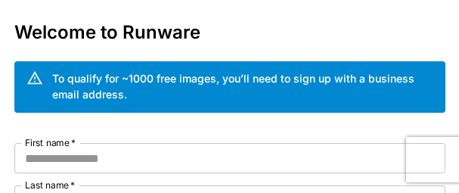
scroll to position [151, 0]
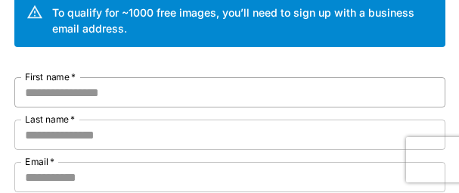
click at [80, 92] on input "First name   *" at bounding box center [229, 92] width 431 height 30
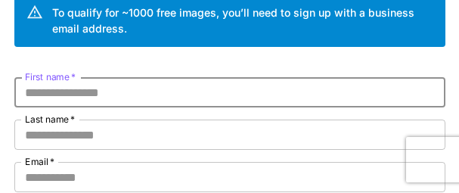
paste input "*******"
type input "*******"
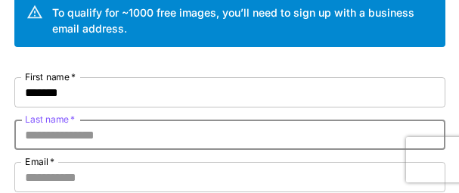
click at [76, 136] on input "Last name   *" at bounding box center [229, 134] width 431 height 30
click at [62, 135] on input "Last name   *" at bounding box center [229, 134] width 431 height 30
paste input "*****"
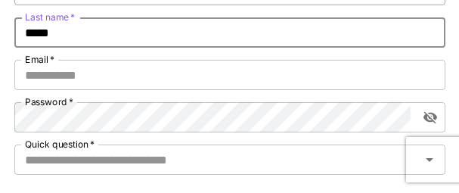
scroll to position [227, 0]
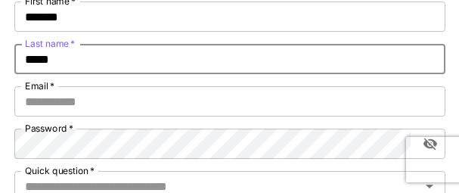
type input "*****"
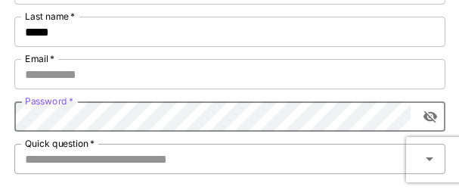
scroll to position [303, 0]
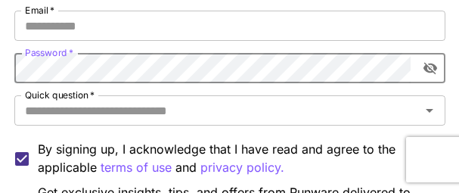
click at [371, 73] on icon "toggle password visibility" at bounding box center [430, 68] width 15 height 15
click at [165, 117] on input "Quick question   *" at bounding box center [217, 110] width 397 height 21
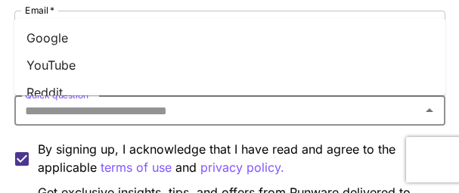
click at [60, 35] on li "Google" at bounding box center [229, 37] width 431 height 27
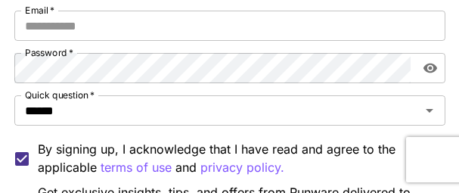
scroll to position [227, 0]
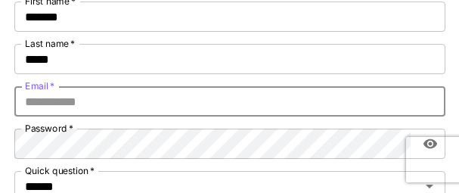
click at [98, 104] on input "Email   *" at bounding box center [229, 101] width 431 height 30
paste input "**********"
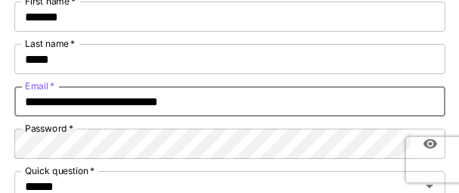
type input "**********"
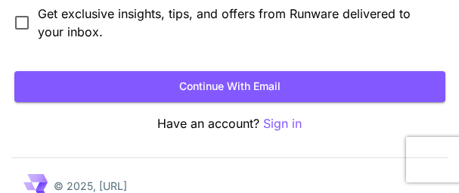
scroll to position [455, 0]
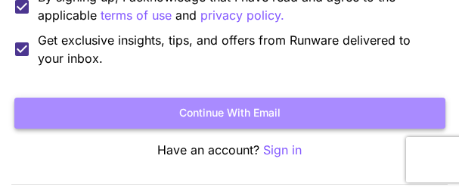
click at [228, 108] on button "Continue with email" at bounding box center [229, 113] width 431 height 31
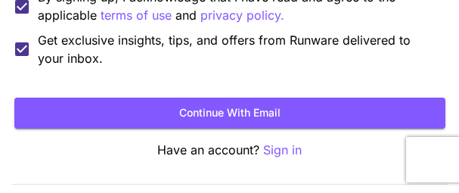
scroll to position [162, 0]
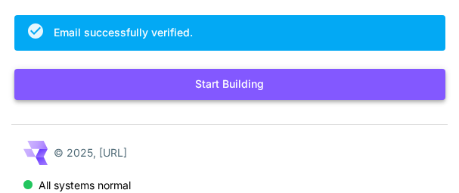
scroll to position [147, 0]
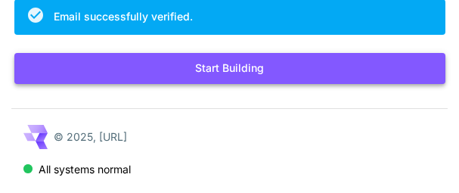
click at [206, 67] on button "Start Building" at bounding box center [229, 68] width 431 height 31
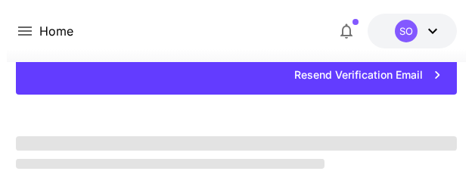
scroll to position [147, 0]
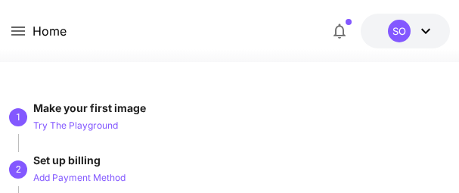
click at [420, 29] on icon at bounding box center [426, 31] width 18 height 18
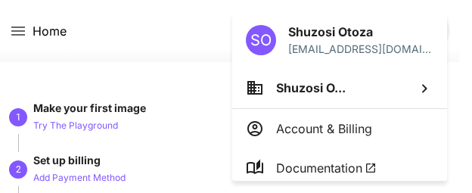
click at [141, 45] on div at bounding box center [236, 96] width 472 height 193
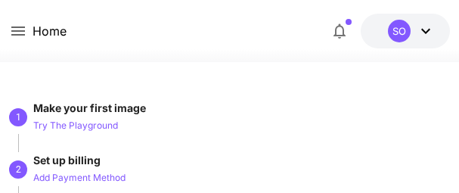
click at [417, 36] on icon at bounding box center [426, 31] width 18 height 18
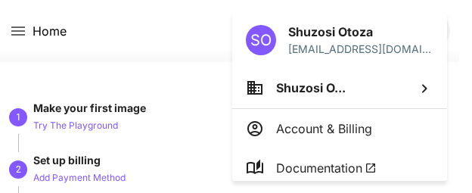
click at [134, 39] on div at bounding box center [236, 96] width 472 height 193
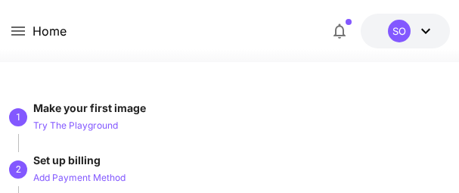
click at [5, 29] on div "Home $0.05 credits left SO" at bounding box center [229, 31] width 459 height 62
click at [14, 27] on icon at bounding box center [18, 30] width 14 height 9
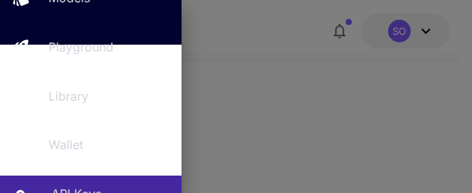
scroll to position [227, 0]
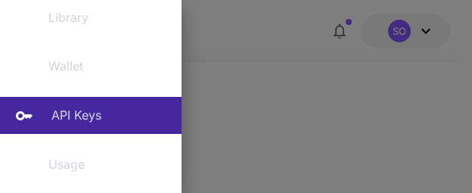
click at [76, 117] on p "API Keys" at bounding box center [76, 115] width 50 height 18
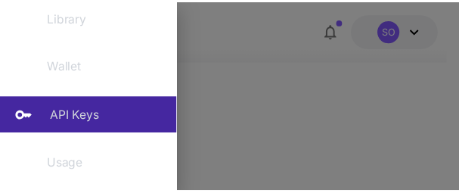
scroll to position [111, 0]
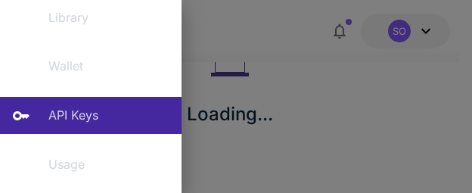
click at [318, 94] on div at bounding box center [236, 96] width 472 height 193
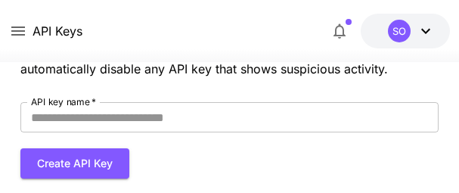
scroll to position [76, 0]
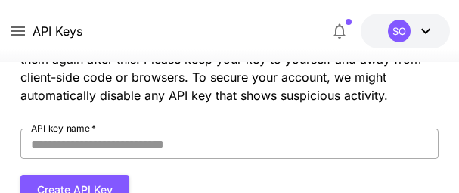
click at [129, 141] on input "API key name   *" at bounding box center [229, 144] width 419 height 30
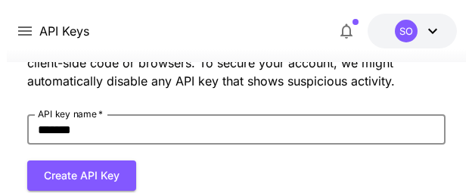
scroll to position [94, 0]
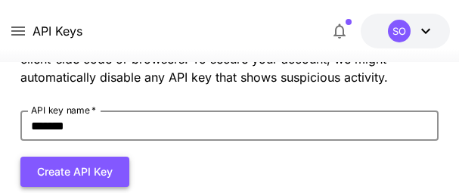
type input "*******"
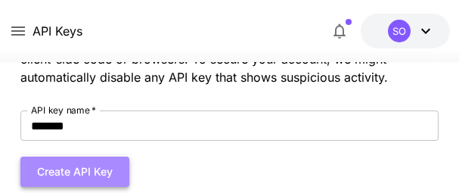
click at [64, 174] on button "Create API Key" at bounding box center [74, 172] width 109 height 31
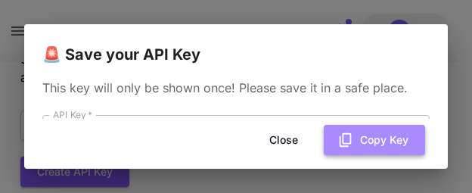
drag, startPoint x: 378, startPoint y: 138, endPoint x: 411, endPoint y: 127, distance: 34.4
click at [379, 138] on button "Copy Key" at bounding box center [374, 140] width 101 height 31
